Goal: Task Accomplishment & Management: Manage account settings

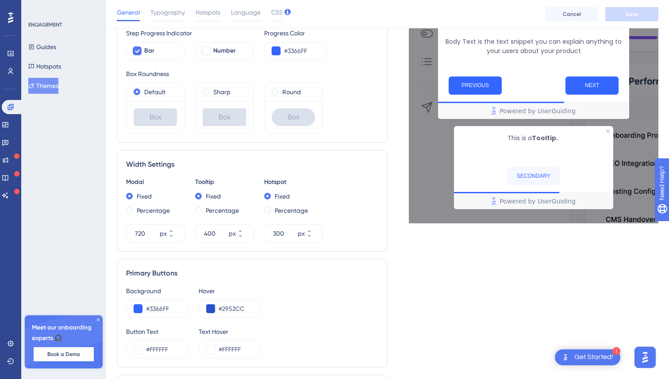
scroll to position [240, 0]
click at [174, 237] on icon at bounding box center [171, 235] width 5 height 5
click at [174, 232] on icon at bounding box center [171, 230] width 5 height 5
click at [162, 234] on div "px" at bounding box center [163, 233] width 7 height 11
click at [158, 234] on input "720" at bounding box center [146, 233] width 23 height 11
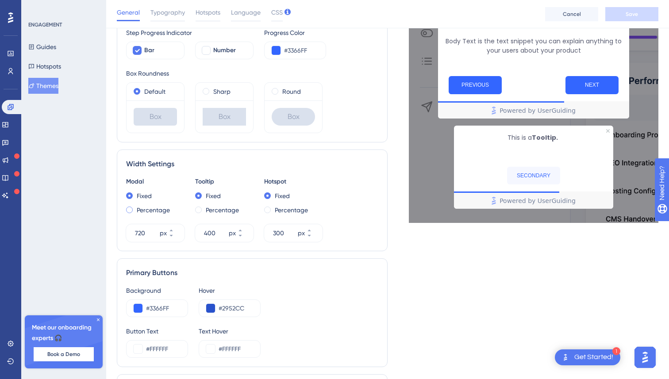
click at [131, 211] on span at bounding box center [129, 210] width 7 height 7
click at [135, 208] on input "radio" at bounding box center [135, 208] width 0 height 0
click at [137, 192] on label "Fixed" at bounding box center [144, 196] width 15 height 11
type input "720"
click at [170, 13] on span "Typography" at bounding box center [168, 12] width 35 height 11
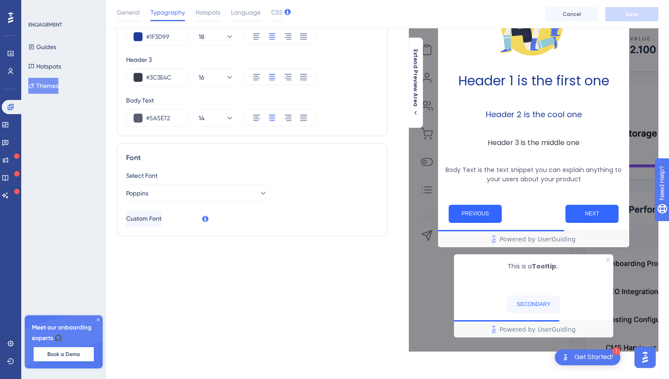
scroll to position [0, 0]
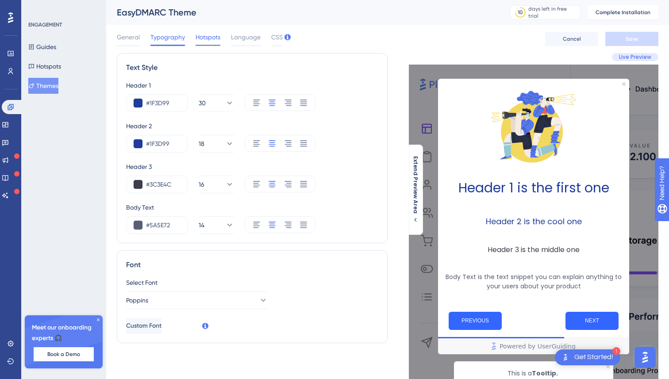
click at [211, 39] on span "Hotspots" at bounding box center [208, 37] width 25 height 11
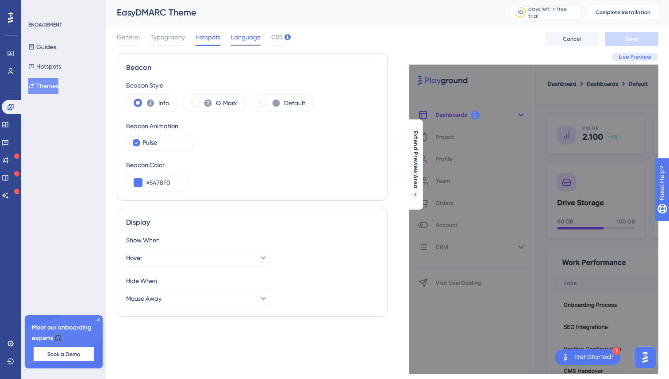
click at [255, 34] on span "Language" at bounding box center [246, 37] width 30 height 11
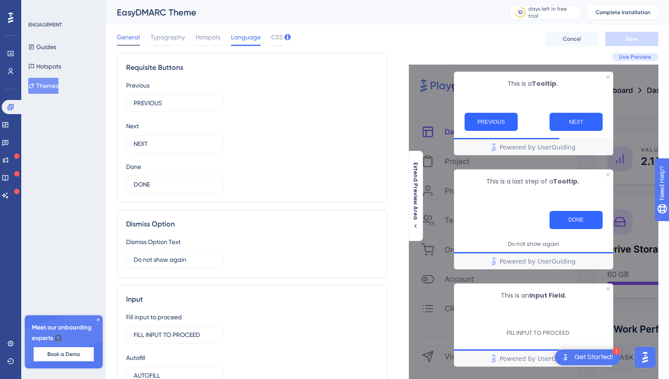
click at [119, 40] on span "General" at bounding box center [128, 37] width 23 height 11
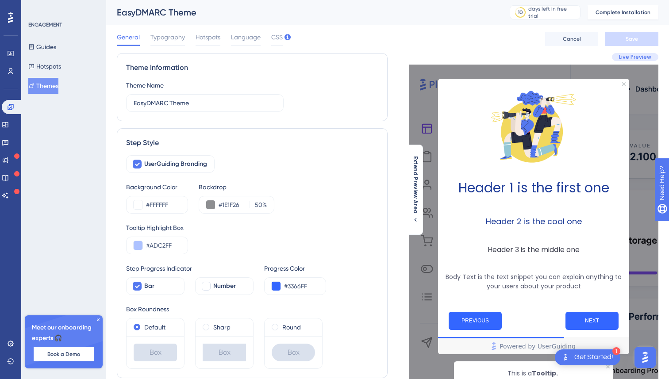
click at [51, 36] on div "ENGAGEMENT Guides Hotspots Themes" at bounding box center [64, 57] width 72 height 73
click at [47, 61] on button "Hotspots" at bounding box center [44, 66] width 33 height 16
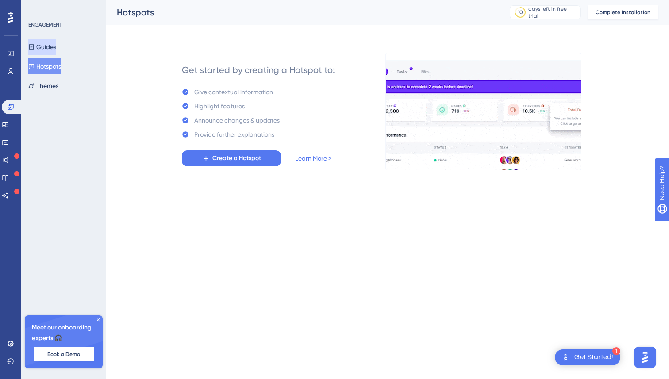
click at [47, 47] on button "Guides" at bounding box center [42, 47] width 28 height 16
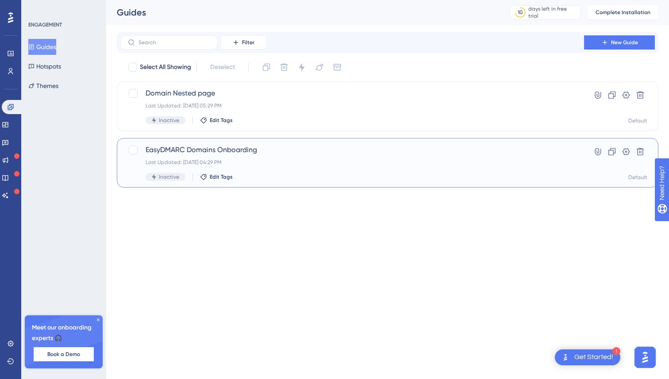
click at [276, 170] on div "EasyDMARC Domains Onboarding Last Updated: [DATE] 04:29 PM Inactive Edit Tags" at bounding box center [352, 163] width 413 height 36
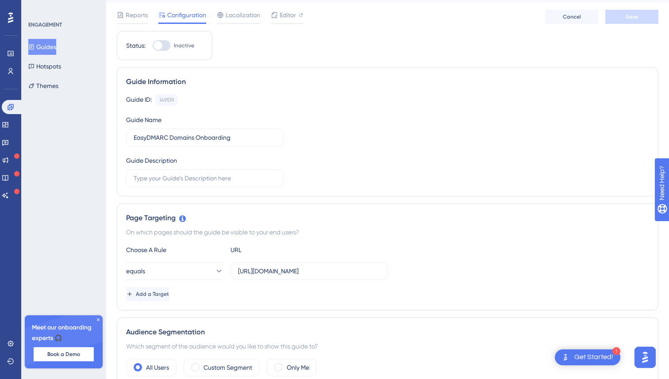
scroll to position [27, 0]
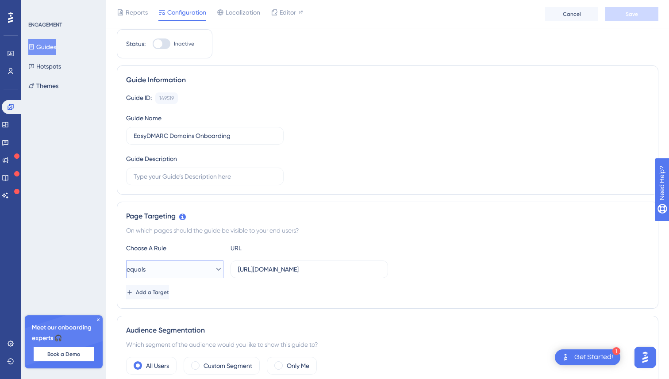
click at [203, 272] on button "equals" at bounding box center [174, 270] width 97 height 18
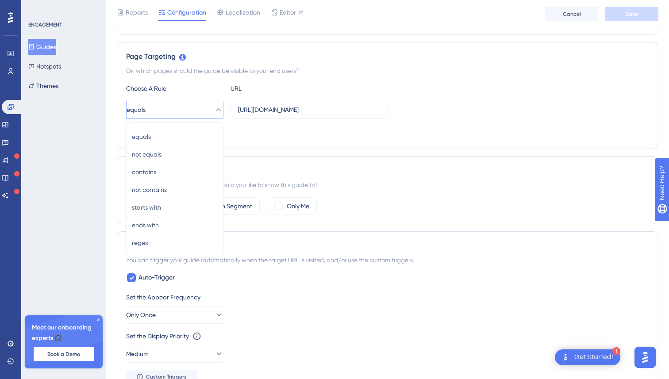
click at [311, 151] on div "Status: Inactive Guide Information Guide ID: 149519 Copy Guide Name EasyDMARC D…" at bounding box center [388, 298] width 542 height 858
click at [48, 49] on button "Guides" at bounding box center [42, 47] width 28 height 16
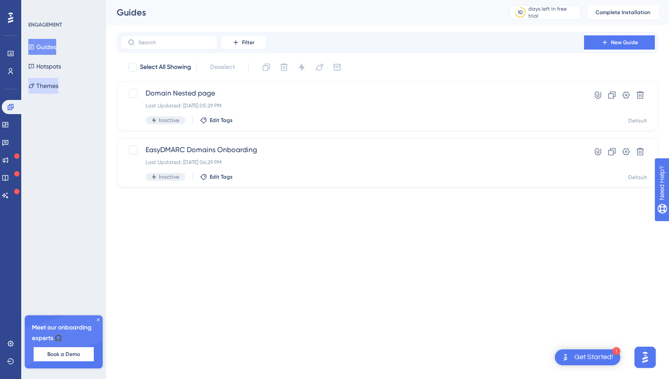
click at [47, 87] on button "Themes" at bounding box center [43, 86] width 30 height 16
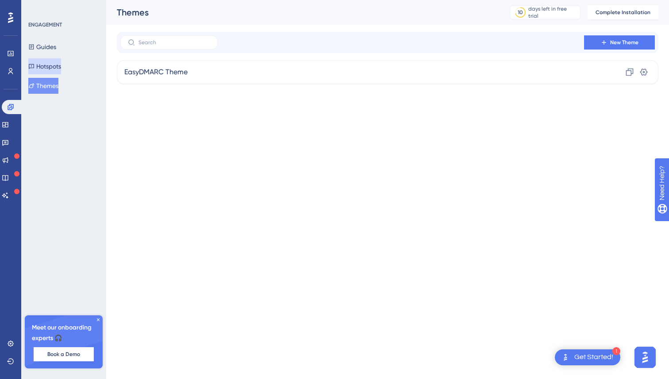
click at [51, 64] on button "Hotspots" at bounding box center [44, 66] width 33 height 16
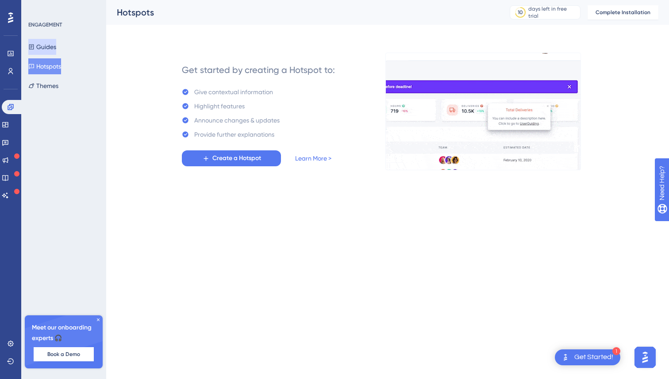
click at [53, 46] on button "Guides" at bounding box center [42, 47] width 28 height 16
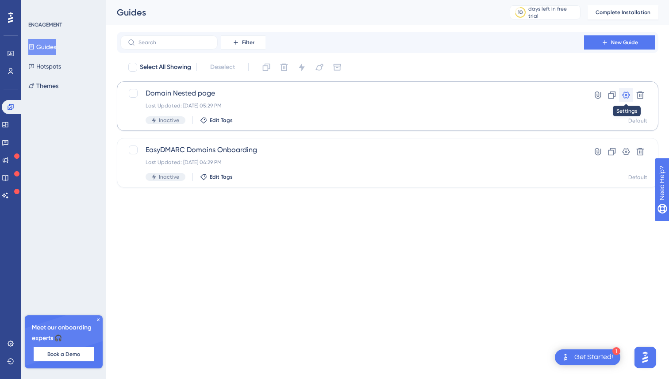
click at [624, 94] on icon at bounding box center [627, 95] width 8 height 7
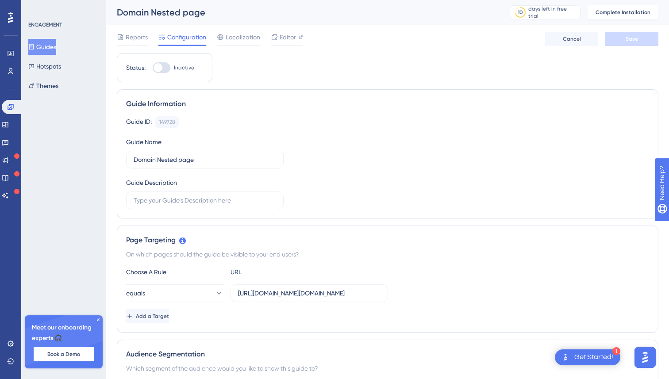
click at [43, 51] on button "Guides" at bounding box center [42, 47] width 28 height 16
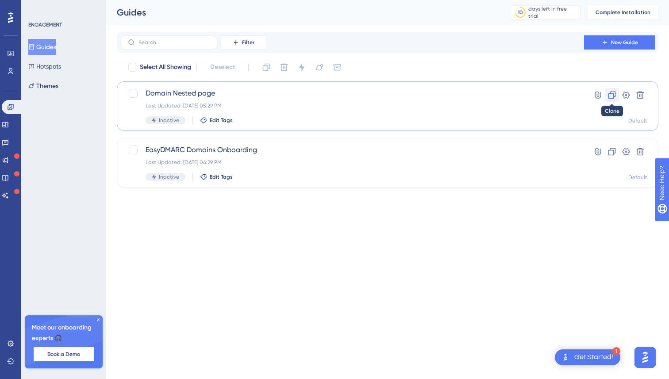
click at [608, 91] on icon at bounding box center [612, 95] width 9 height 9
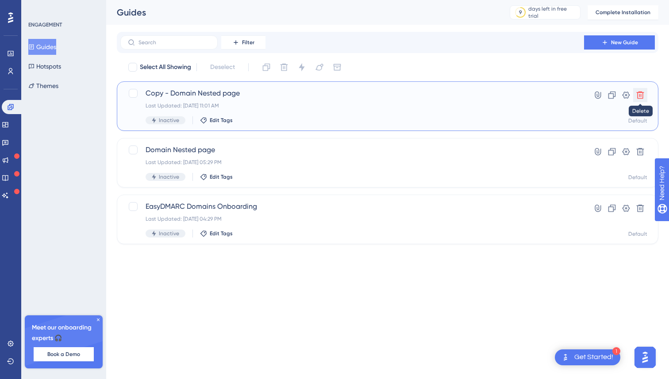
click at [646, 94] on button at bounding box center [641, 95] width 14 height 14
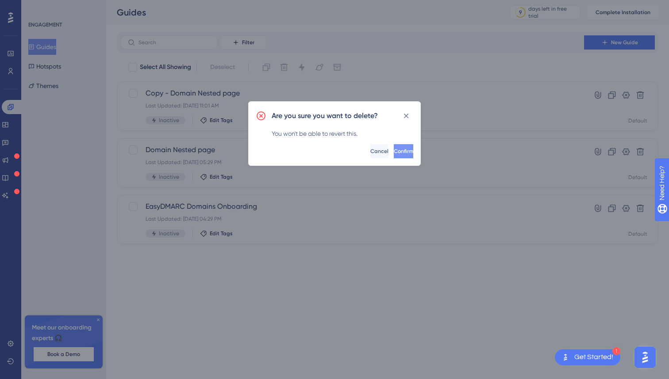
click at [394, 154] on button "Confirm" at bounding box center [403, 151] width 19 height 14
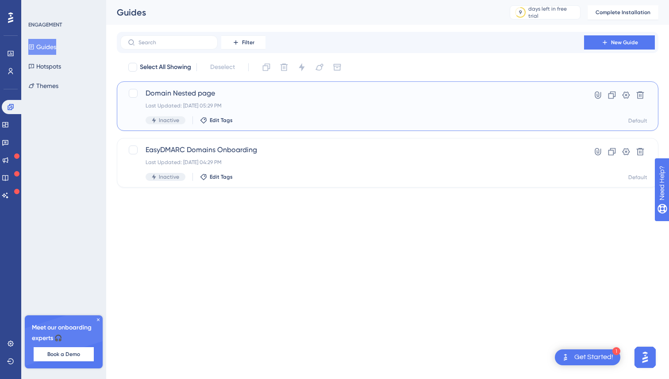
click at [410, 102] on div "Last Updated: [DATE] 05:29 PM" at bounding box center [352, 105] width 413 height 7
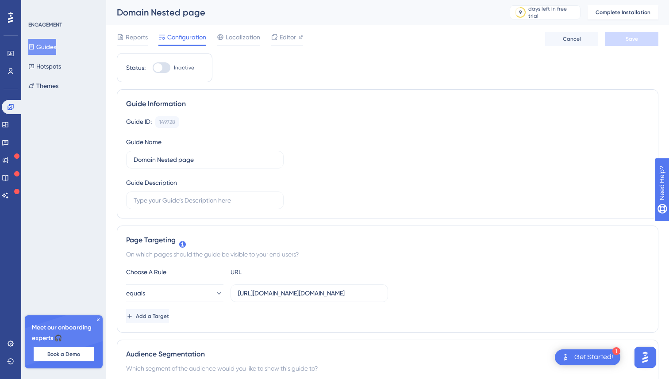
click at [559, 30] on div "Reports Configuration Localization Editor Cancel Save" at bounding box center [388, 39] width 542 height 28
click at [562, 41] on button "Cancel" at bounding box center [571, 39] width 53 height 14
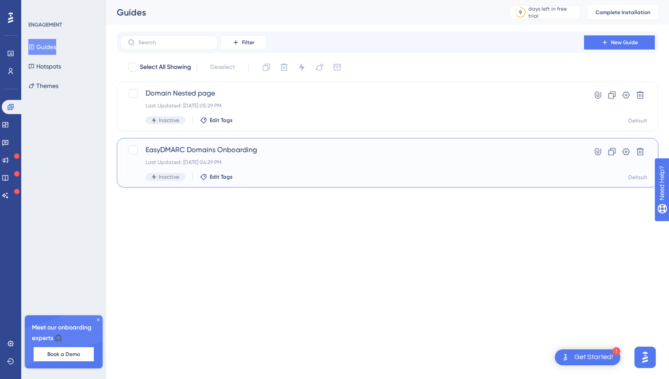
click at [255, 159] on div "Last Updated: [DATE] 04:29 PM" at bounding box center [352, 162] width 413 height 7
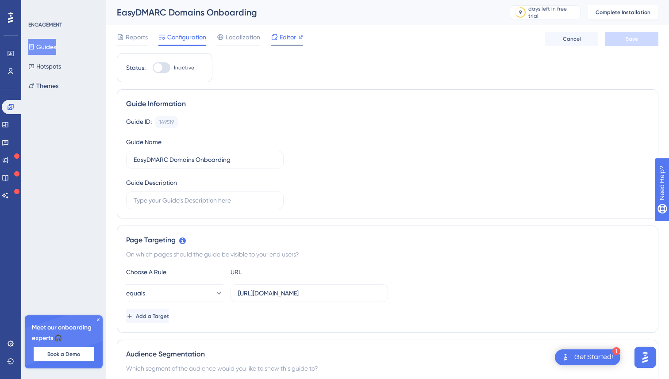
click at [281, 42] on span "Editor" at bounding box center [288, 37] width 16 height 11
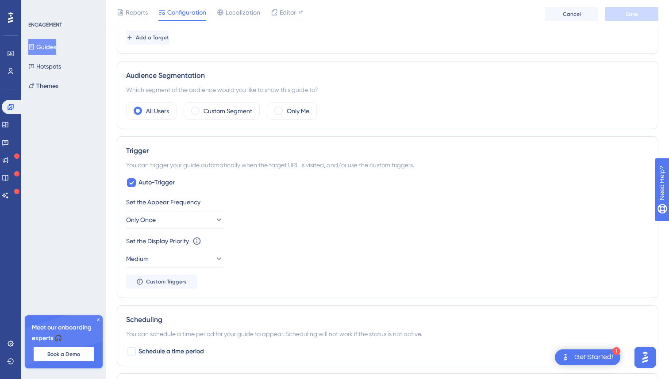
scroll to position [27, 0]
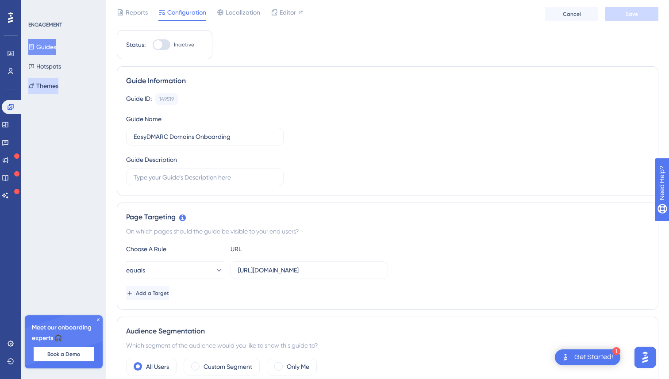
click at [58, 90] on button "Themes" at bounding box center [43, 86] width 30 height 16
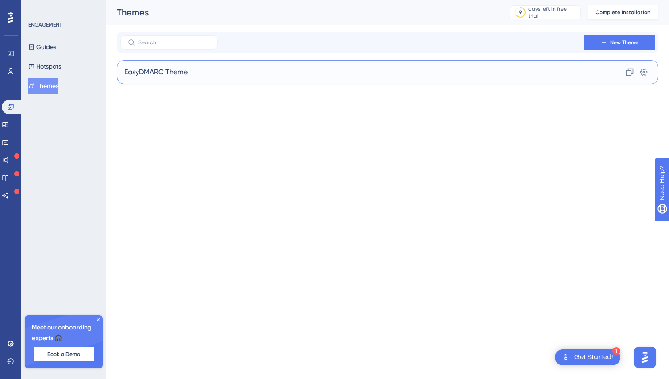
click at [251, 66] on div "EasyDMARC Theme Clone Settings" at bounding box center [388, 72] width 542 height 24
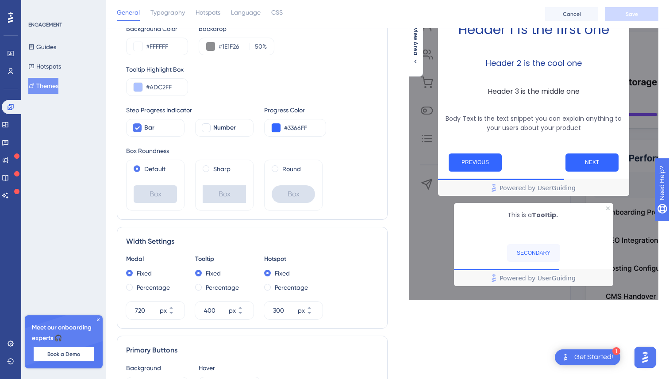
scroll to position [277, 0]
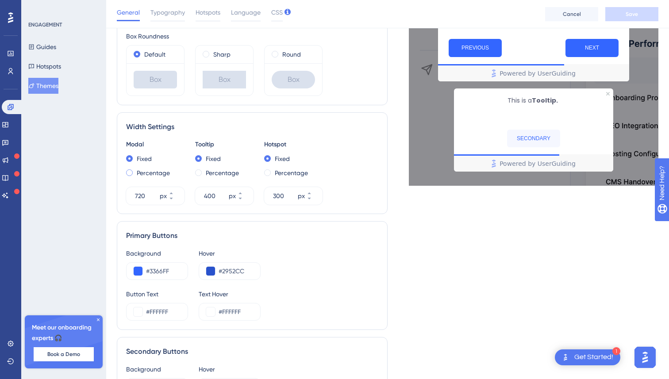
click at [133, 169] on div "Percentage" at bounding box center [155, 173] width 58 height 11
click at [145, 196] on input "30" at bounding box center [148, 196] width 26 height 11
click at [135, 196] on div "30 %" at bounding box center [147, 196] width 43 height 18
click at [135, 196] on input "30" at bounding box center [148, 196] width 26 height 11
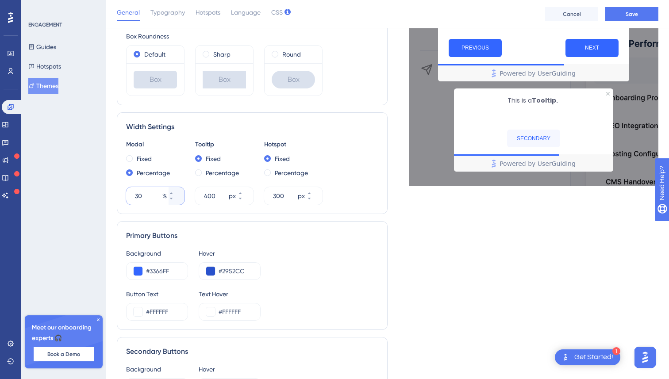
click at [135, 196] on input "30" at bounding box center [148, 196] width 26 height 11
type input "50"
click at [213, 196] on input "400" at bounding box center [215, 196] width 23 height 11
click at [213, 195] on input "400" at bounding box center [215, 196] width 23 height 11
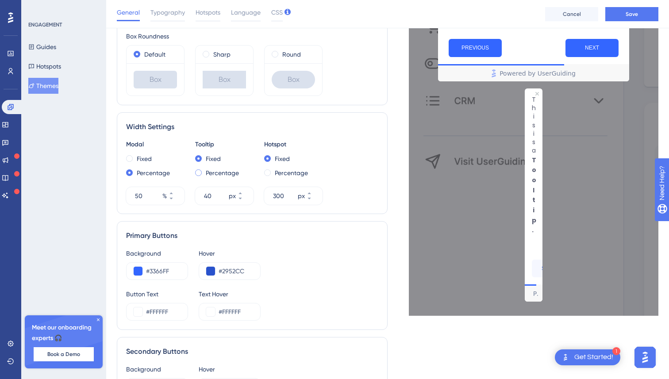
click at [200, 173] on span at bounding box center [198, 173] width 7 height 7
click at [205, 171] on input "radio" at bounding box center [205, 171] width 0 height 0
type input "25"
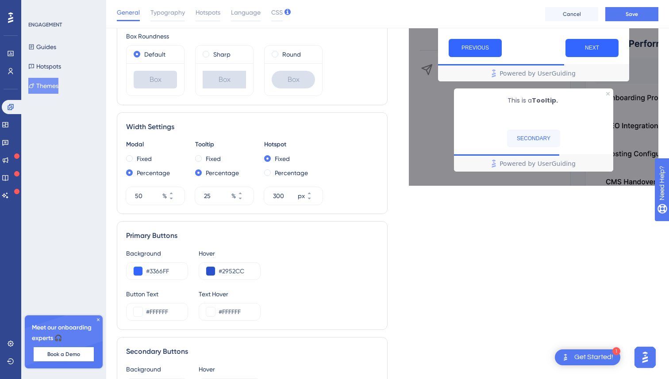
scroll to position [264, 0]
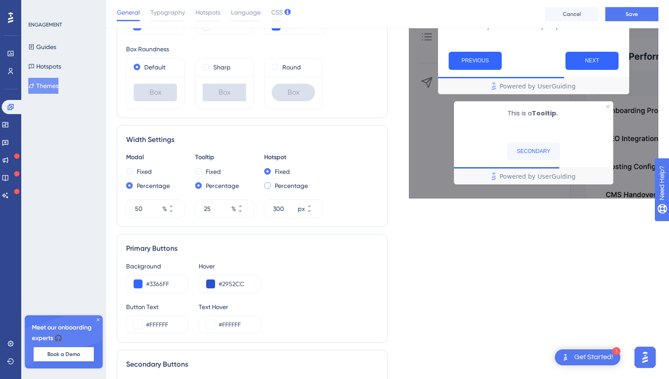
click at [269, 185] on span at bounding box center [267, 185] width 7 height 7
click at [274, 184] on input "radio" at bounding box center [274, 184] width 0 height 0
click at [277, 207] on input "20" at bounding box center [286, 209] width 26 height 11
click at [277, 211] on input "20" at bounding box center [286, 209] width 26 height 11
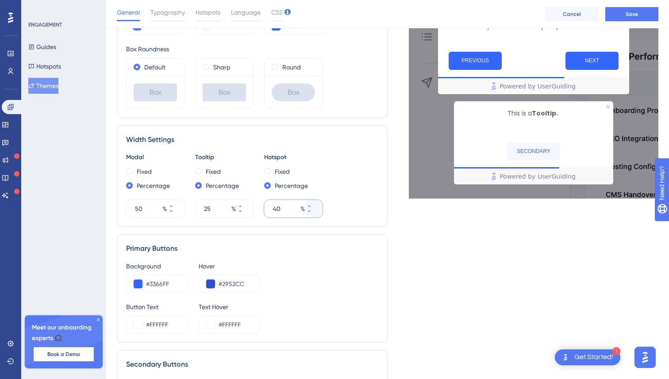
type input "40"
click at [450, 251] on div "Live Preview Header 1 is the first one Header 2 is the cool one Header 3 is the…" at bounding box center [523, 177] width 271 height 768
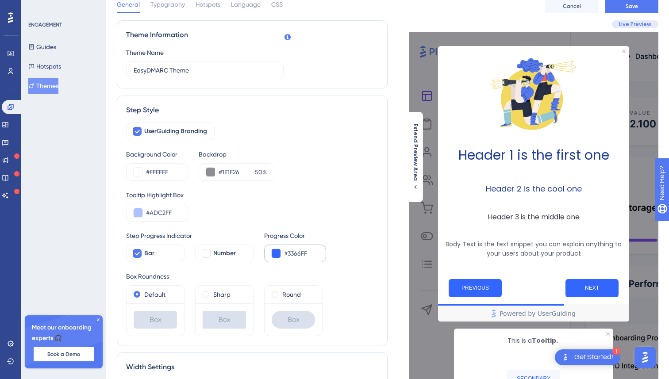
scroll to position [0, 0]
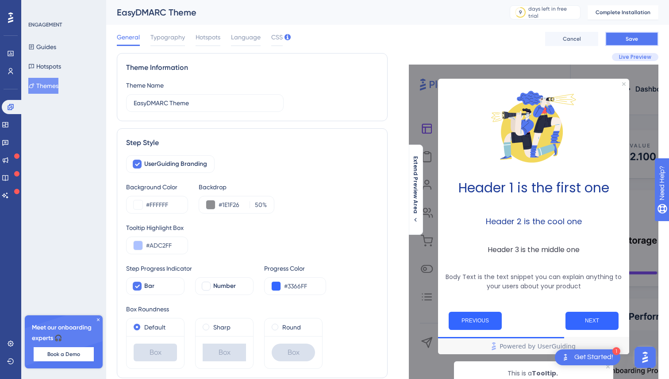
click at [624, 35] on button "Save" at bounding box center [632, 39] width 53 height 14
click at [52, 47] on button "Guides" at bounding box center [42, 47] width 28 height 16
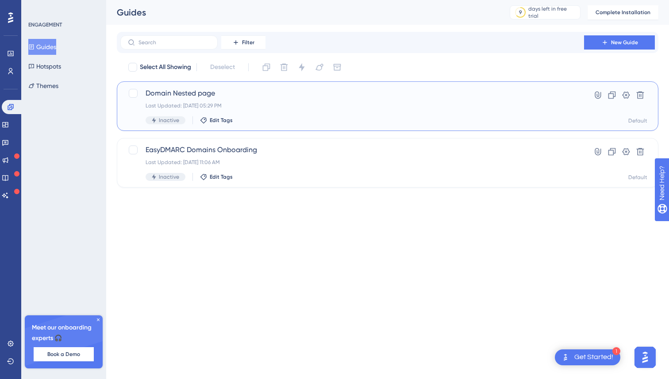
click at [206, 99] on div "Domain Nested page Last Updated: [DATE] 05:29 PM Inactive Edit Tags" at bounding box center [352, 106] width 413 height 36
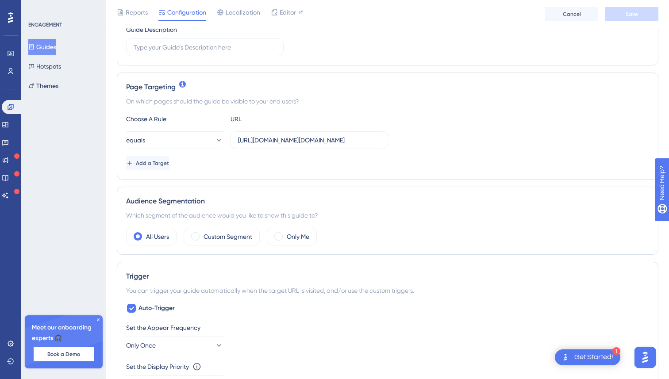
scroll to position [144, 0]
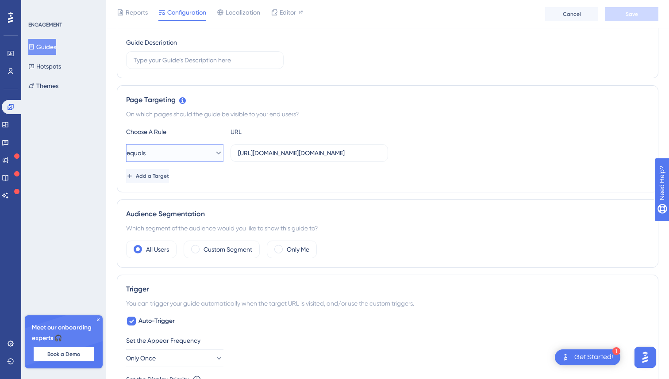
click at [194, 148] on button "equals" at bounding box center [174, 153] width 97 height 18
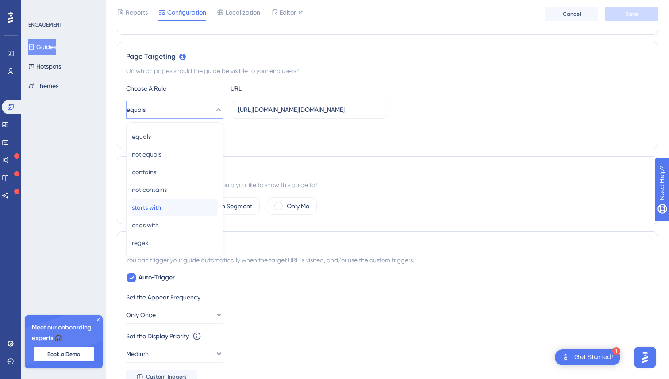
click at [170, 210] on div "starts with starts with" at bounding box center [175, 208] width 86 height 18
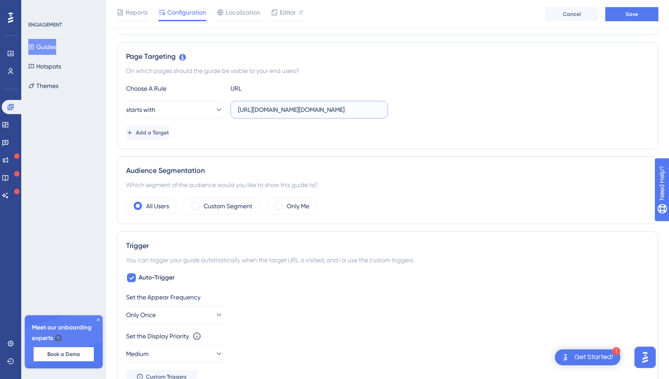
click at [281, 111] on input "[URL][DOMAIN_NAME][DOMAIN_NAME]" at bounding box center [309, 110] width 143 height 10
click at [281, 112] on input "[URL][DOMAIN_NAME][DOMAIN_NAME]" at bounding box center [309, 110] width 143 height 10
paste input "text"
type input "[URL][DOMAIN_NAME]"
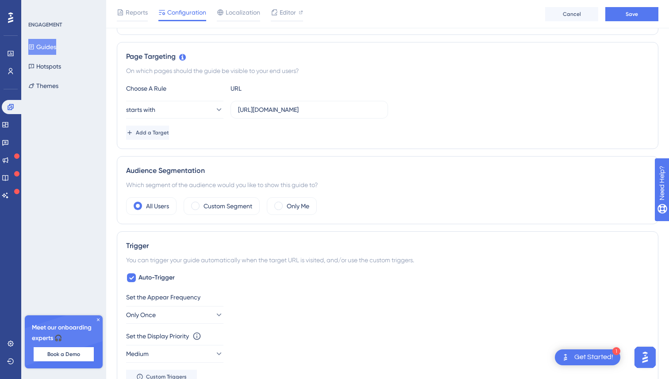
click at [304, 139] on div "Add a Target" at bounding box center [387, 133] width 523 height 14
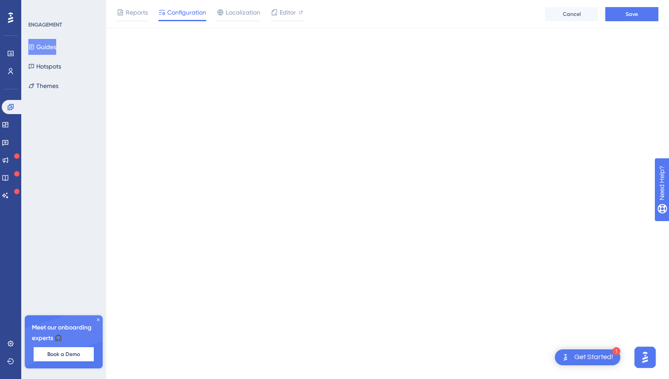
scroll to position [0, 0]
